Goal: Task Accomplishment & Management: Use online tool/utility

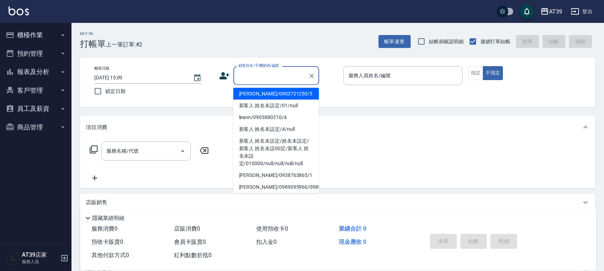
click at [260, 77] on input "顧客姓名/手機號碼/編號" at bounding box center [271, 75] width 69 height 13
click at [269, 91] on li "[PERSON_NAME]/0903721250/5" at bounding box center [276, 94] width 86 height 12
type input "[PERSON_NAME]/0903721250/5"
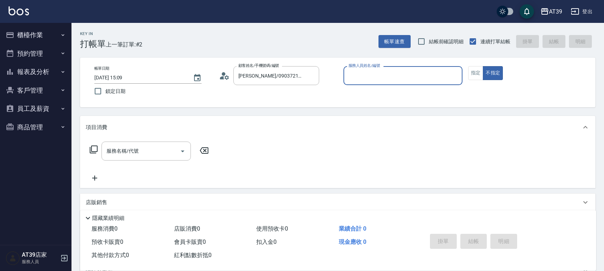
type input "愷爾-5"
click at [93, 146] on icon at bounding box center [94, 149] width 8 height 8
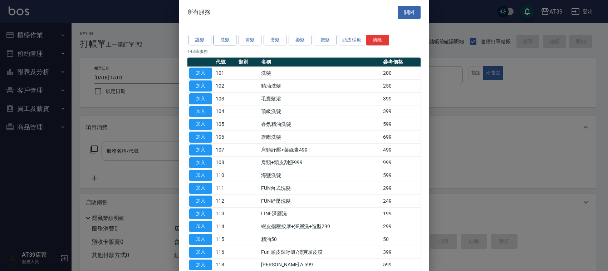
click at [227, 41] on button "洗髮" at bounding box center [224, 40] width 23 height 11
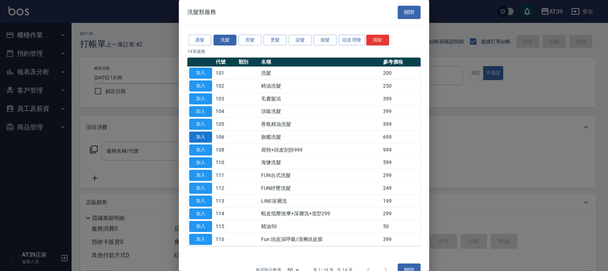
click at [204, 133] on button "加入" at bounding box center [200, 137] width 23 height 11
type input "旗艦洗髮(106)"
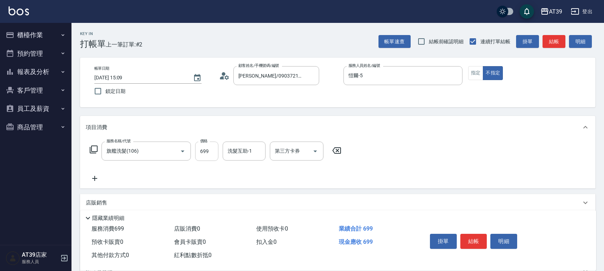
click at [202, 145] on input "699" at bounding box center [206, 151] width 23 height 19
type input "700"
type input "芊芊-27"
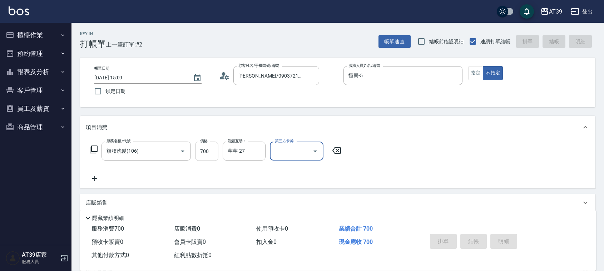
type input "2025/08/13 15:10"
